Goal: Information Seeking & Learning: Learn about a topic

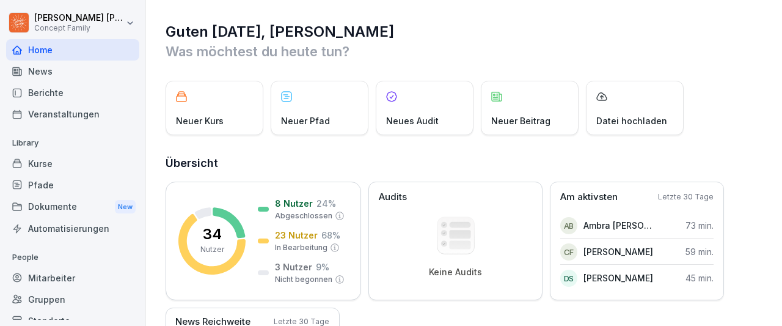
click at [38, 92] on div "Berichte" at bounding box center [72, 92] width 133 height 21
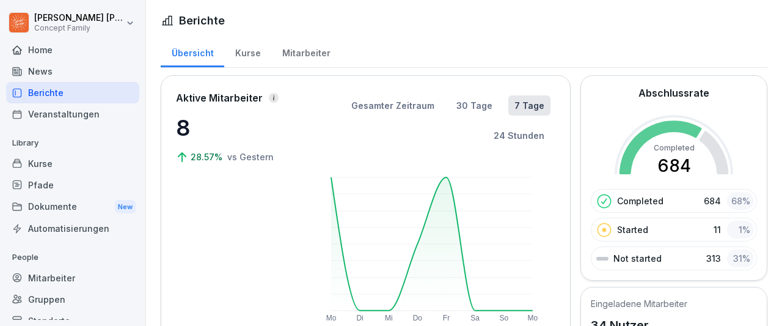
click at [252, 57] on div "Kurse" at bounding box center [247, 51] width 47 height 31
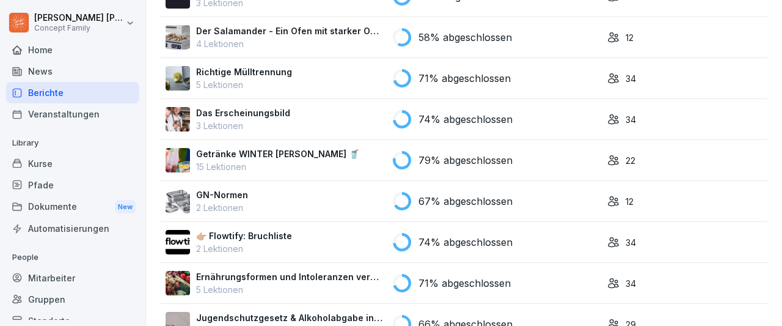
scroll to position [1521, 0]
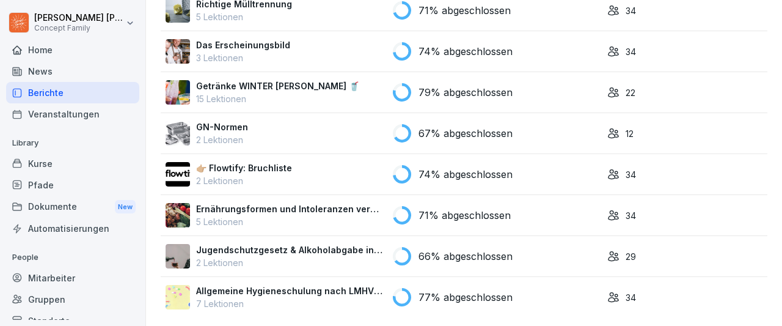
click at [278, 298] on p "7 Lektionen" at bounding box center [289, 303] width 187 height 13
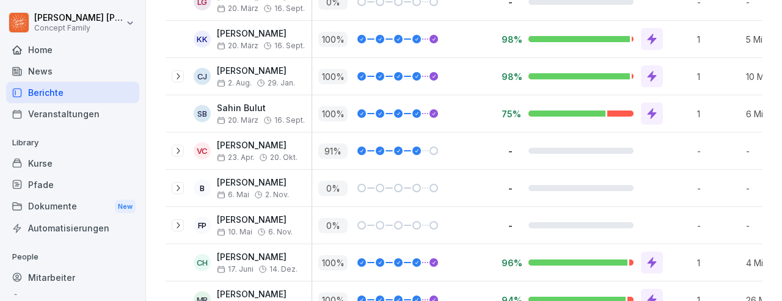
scroll to position [505, 0]
